Goal: Check status

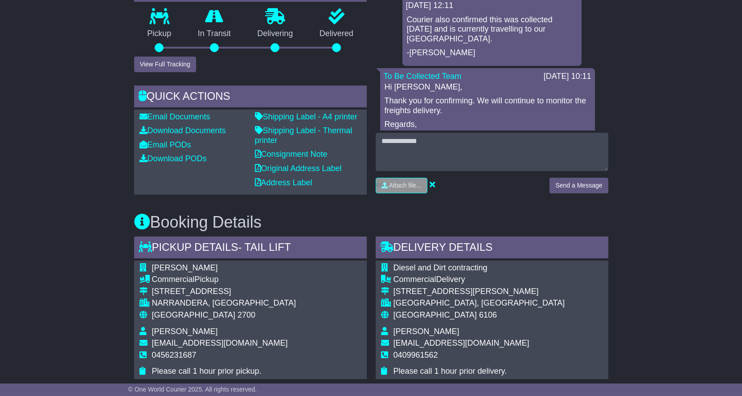
scroll to position [285, 0]
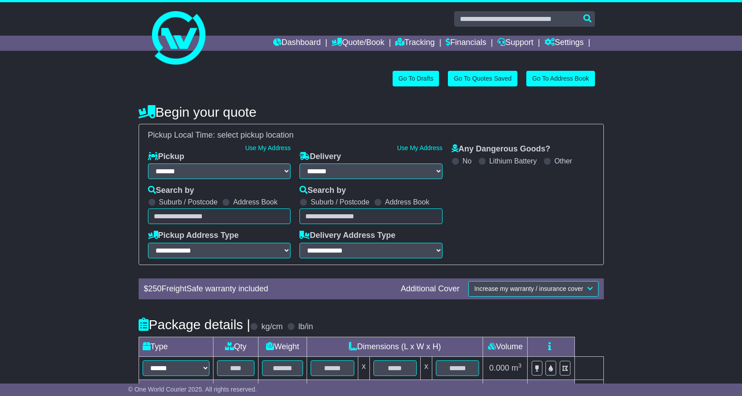
select select "**"
click at [410, 42] on link "Tracking" at bounding box center [414, 43] width 39 height 15
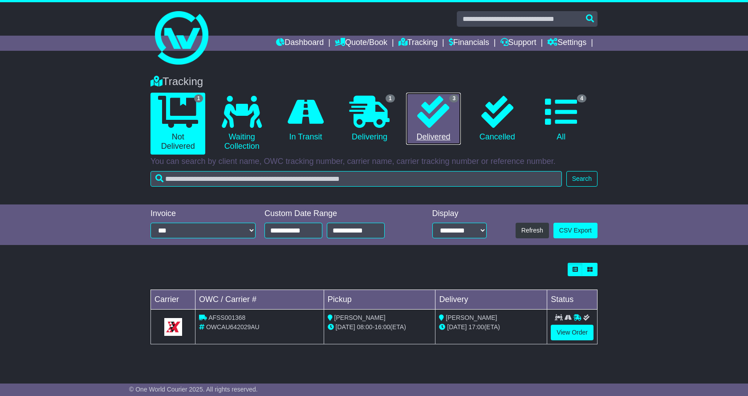
click at [433, 114] on icon at bounding box center [433, 112] width 32 height 32
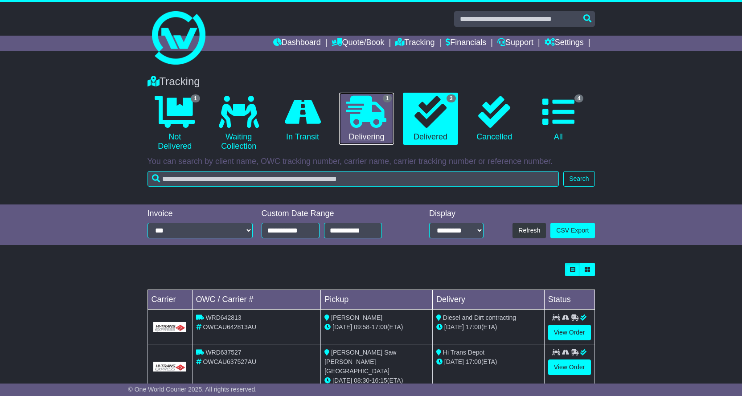
click at [382, 104] on icon at bounding box center [366, 112] width 40 height 32
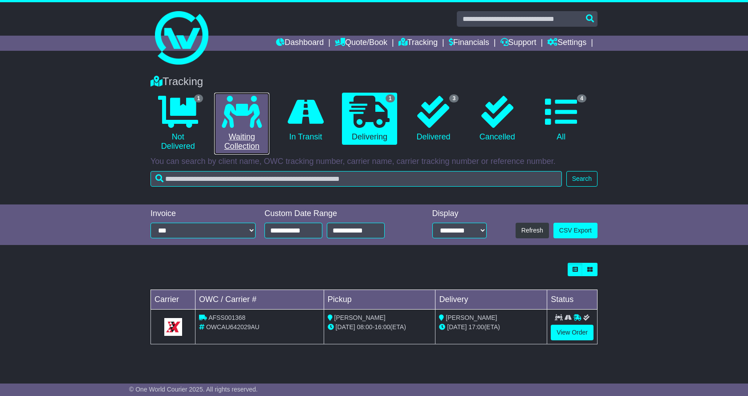
click at [232, 131] on link "0 Waiting Collection" at bounding box center [241, 124] width 55 height 62
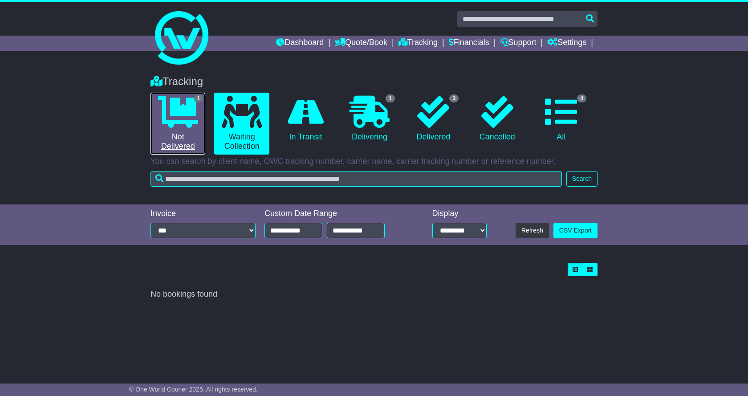
click at [194, 119] on icon at bounding box center [178, 112] width 40 height 32
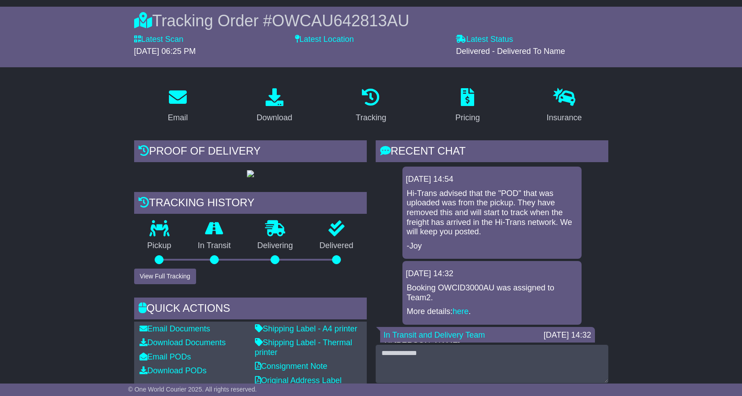
scroll to position [89, 0]
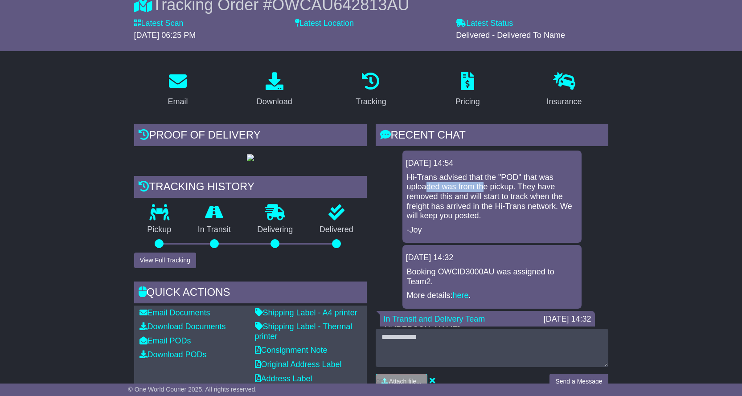
drag, startPoint x: 427, startPoint y: 185, endPoint x: 490, endPoint y: 184, distance: 63.7
click at [487, 184] on p "Hi-Trans advised that the "POD" that was uploaded was from the pickup. They hav…" at bounding box center [492, 197] width 170 height 48
drag, startPoint x: 522, startPoint y: 184, endPoint x: 542, endPoint y: 184, distance: 19.6
click at [539, 184] on p "Hi-Trans advised that the "POD" that was uploaded was from the pickup. They hav…" at bounding box center [492, 197] width 170 height 48
drag, startPoint x: 414, startPoint y: 192, endPoint x: 471, endPoint y: 196, distance: 56.8
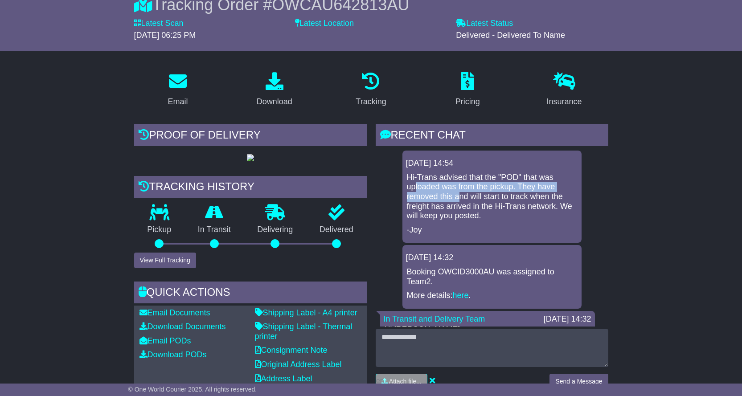
click at [467, 196] on p "Hi-Trans advised that the "POD" that was uploaded was from the pickup. They hav…" at bounding box center [492, 197] width 170 height 48
drag, startPoint x: 471, startPoint y: 196, endPoint x: 481, endPoint y: 197, distance: 10.3
click at [474, 197] on p "Hi-Trans advised that the "POD" that was uploaded was from the pickup. They hav…" at bounding box center [492, 197] width 170 height 48
drag, startPoint x: 484, startPoint y: 198, endPoint x: 507, endPoint y: 198, distance: 22.3
click at [504, 198] on p "Hi-Trans advised that the "POD" that was uploaded was from the pickup. They hav…" at bounding box center [492, 197] width 170 height 48
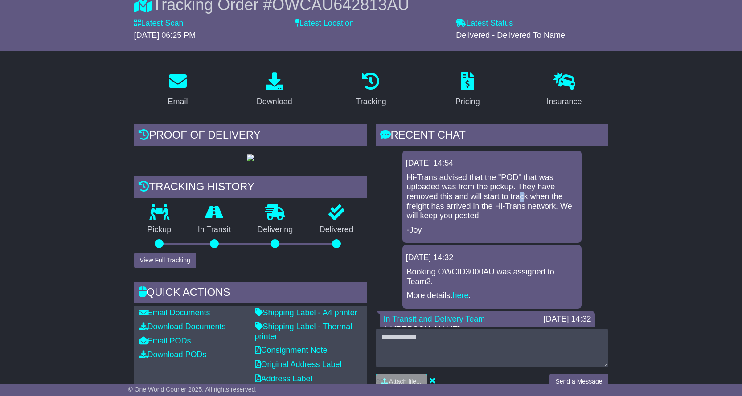
drag, startPoint x: 522, startPoint y: 198, endPoint x: 531, endPoint y: 198, distance: 8.5
click at [531, 198] on p "Hi-Trans advised that the "POD" that was uploaded was from the pickup. They hav…" at bounding box center [492, 197] width 170 height 48
click at [540, 198] on p "Hi-Trans advised that the "POD" that was uploaded was from the pickup. They hav…" at bounding box center [492, 197] width 170 height 48
click at [423, 208] on p "Hi-Trans advised that the "POD" that was uploaded was from the pickup. They hav…" at bounding box center [492, 197] width 170 height 48
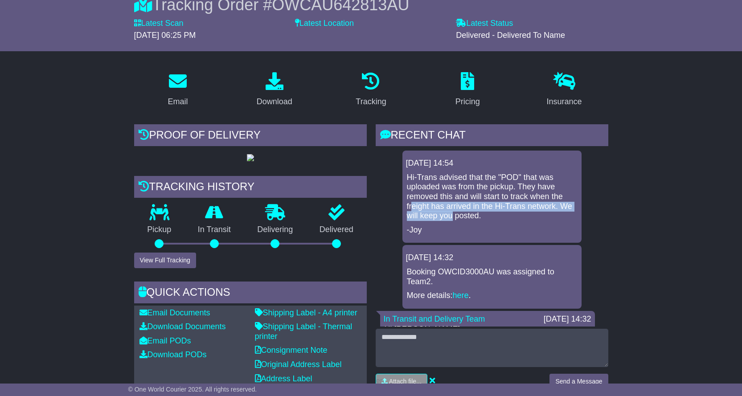
drag, startPoint x: 465, startPoint y: 211, endPoint x: 478, endPoint y: 211, distance: 13.8
click at [467, 211] on p "Hi-Trans advised that the "POD" that was uploaded was from the pickup. They hav…" at bounding box center [492, 197] width 170 height 48
click at [499, 211] on p "Hi-Trans advised that the "POD" that was uploaded was from the pickup. They hav…" at bounding box center [492, 197] width 170 height 48
click at [520, 208] on p "Hi-Trans advised that the "POD" that was uploaded was from the pickup. They hav…" at bounding box center [492, 197] width 170 height 48
drag, startPoint x: 471, startPoint y: 216, endPoint x: 479, endPoint y: 215, distance: 8.5
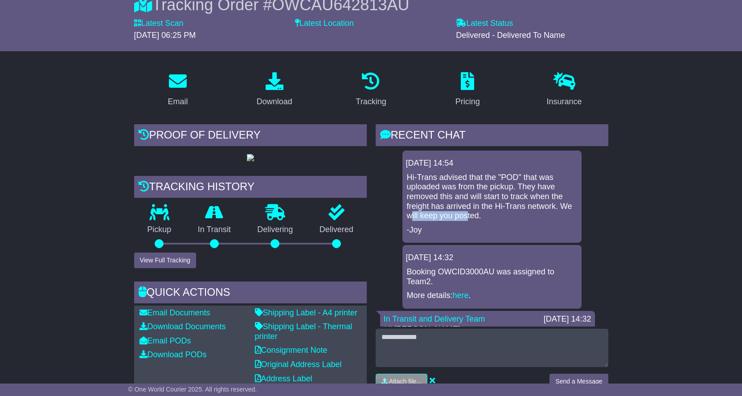
click at [472, 216] on p "Hi-Trans advised that the "POD" that was uploaded was from the pickup. They hav…" at bounding box center [492, 197] width 170 height 48
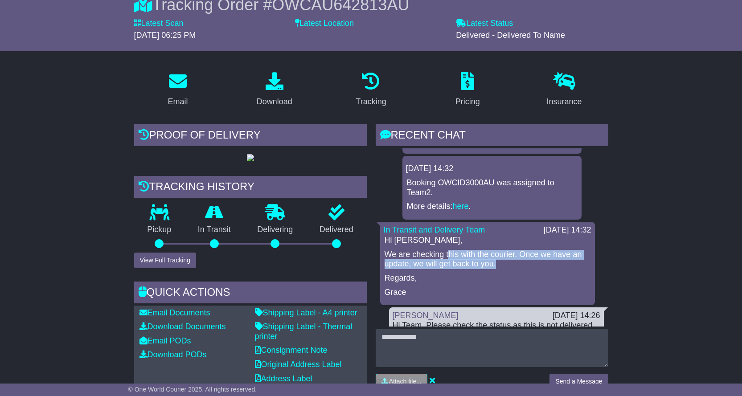
drag, startPoint x: 526, startPoint y: 263, endPoint x: 535, endPoint y: 265, distance: 9.5
click at [533, 265] on p "We are checking this with the courier. Once we have an update, we will get back…" at bounding box center [487, 259] width 206 height 19
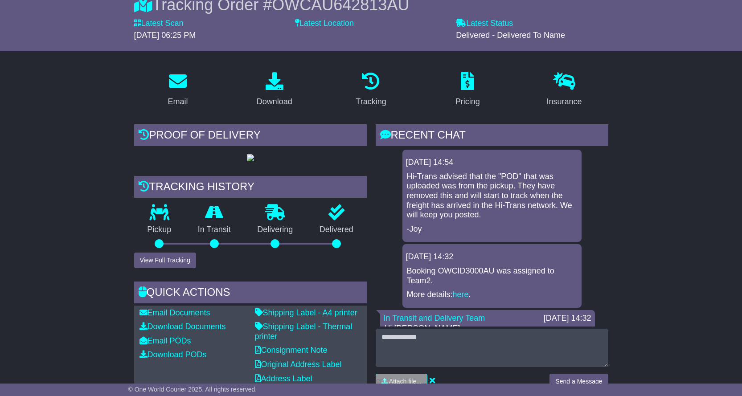
scroll to position [0, 0]
